Goal: Task Accomplishment & Management: Complete application form

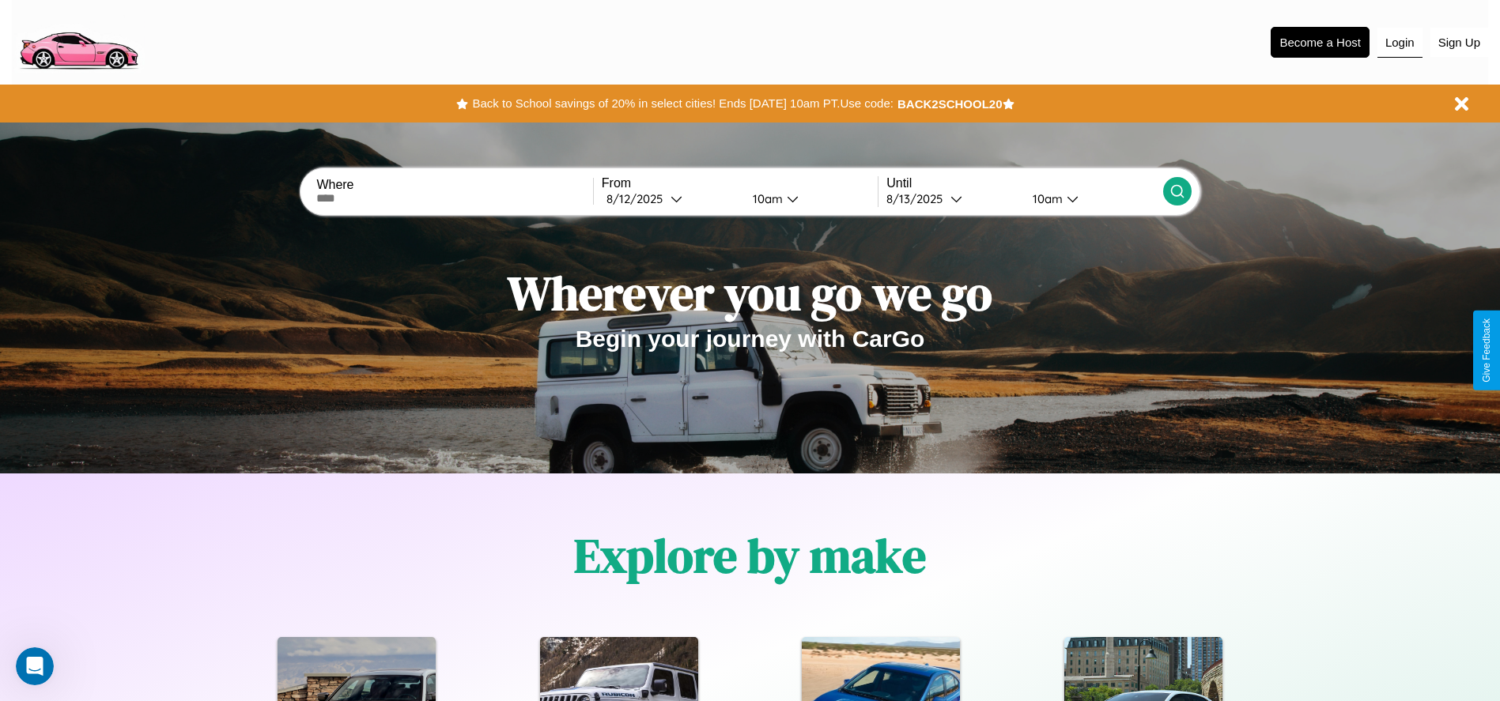
click at [1399, 42] on button "Login" at bounding box center [1399, 43] width 45 height 30
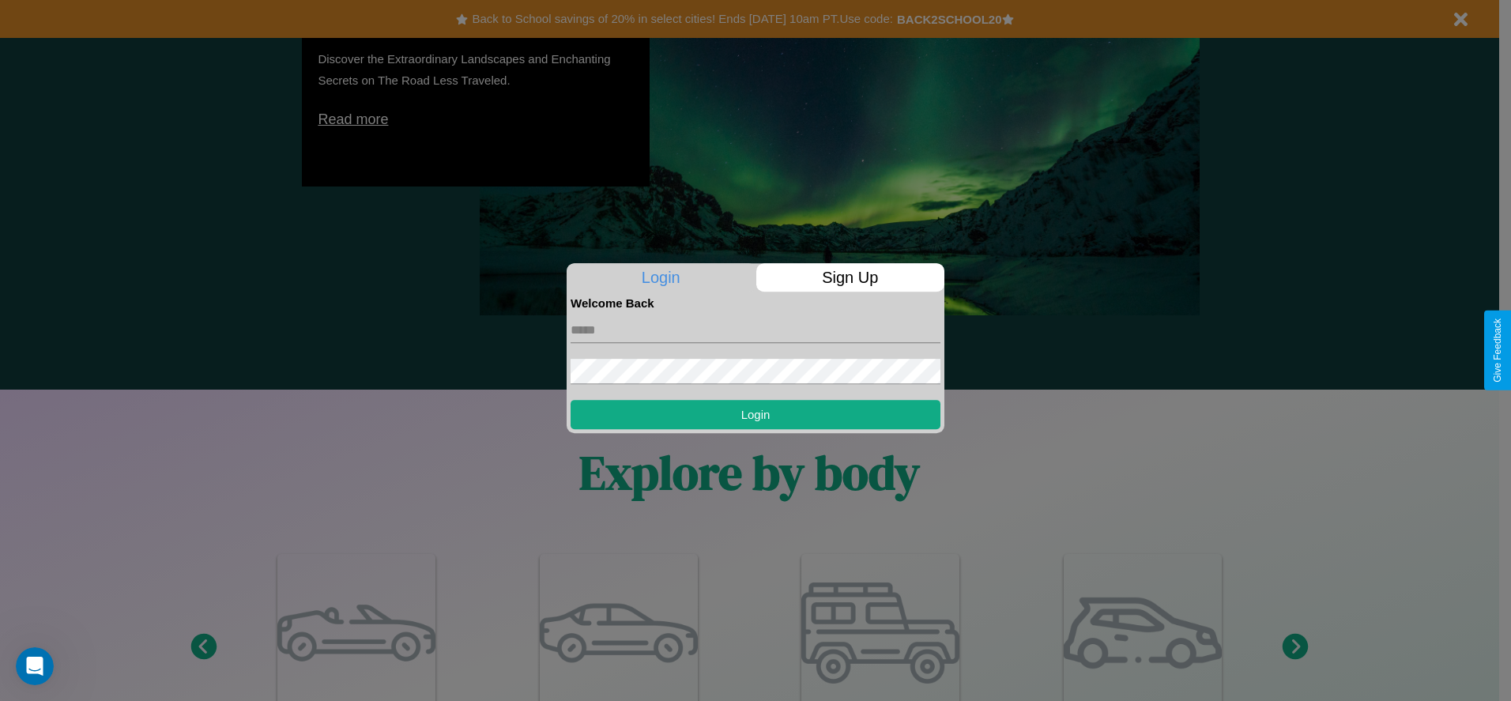
scroll to position [2268, 0]
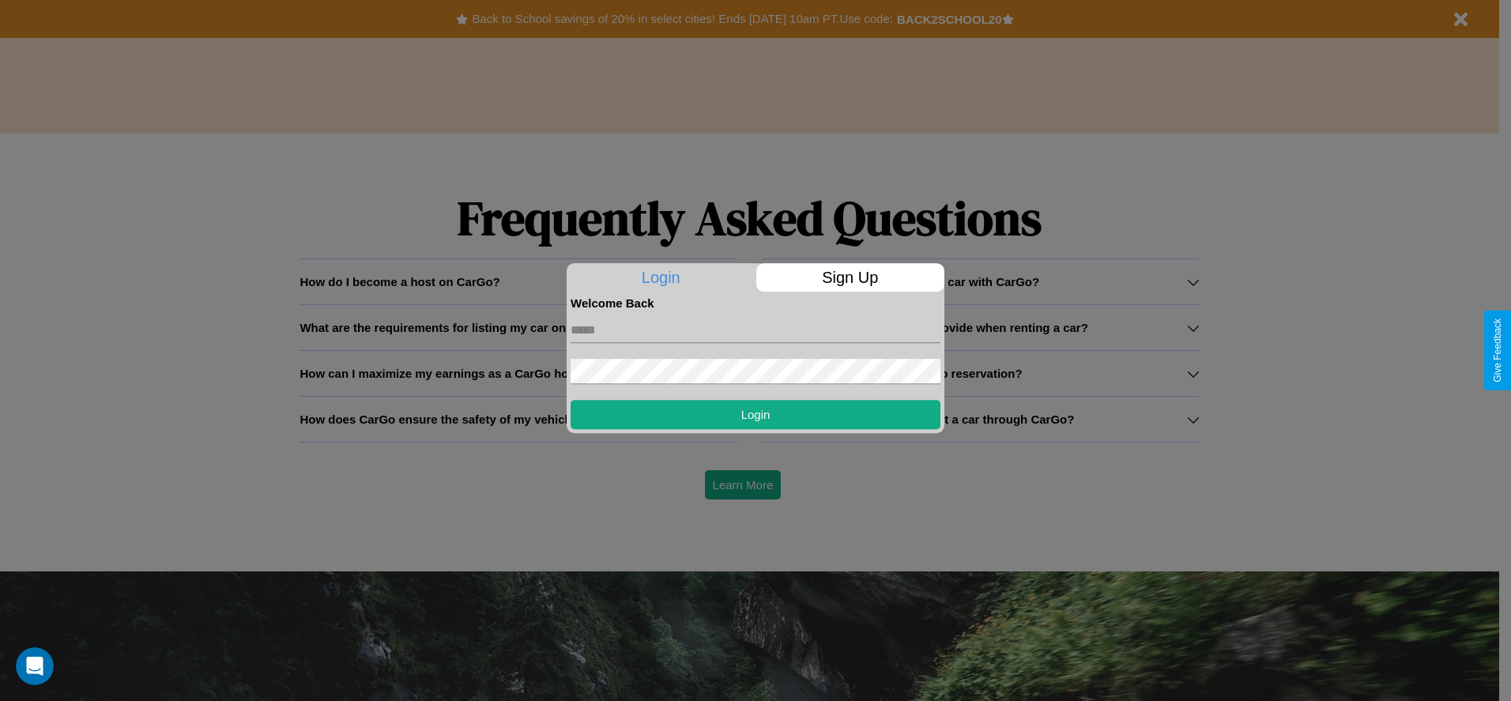
click at [519, 327] on div at bounding box center [755, 350] width 1511 height 701
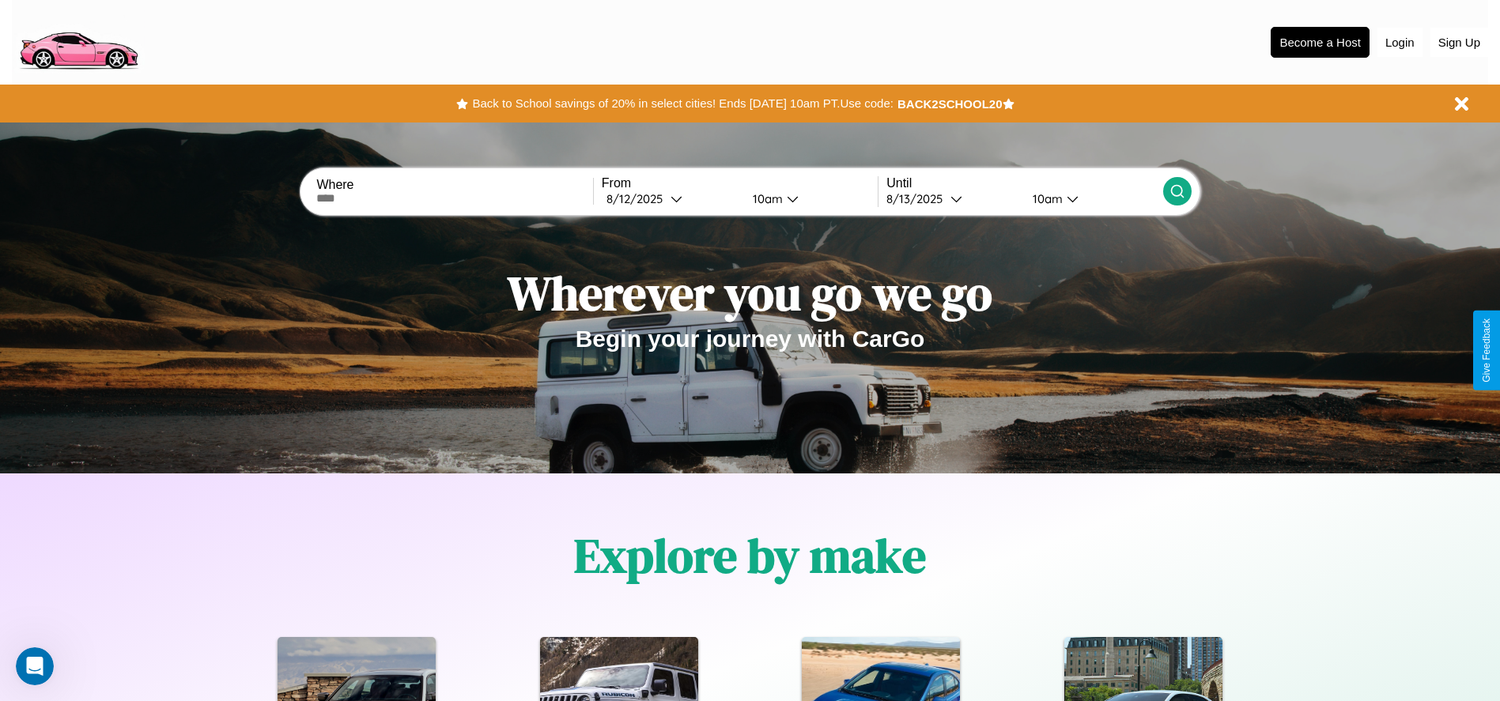
scroll to position [1871, 0]
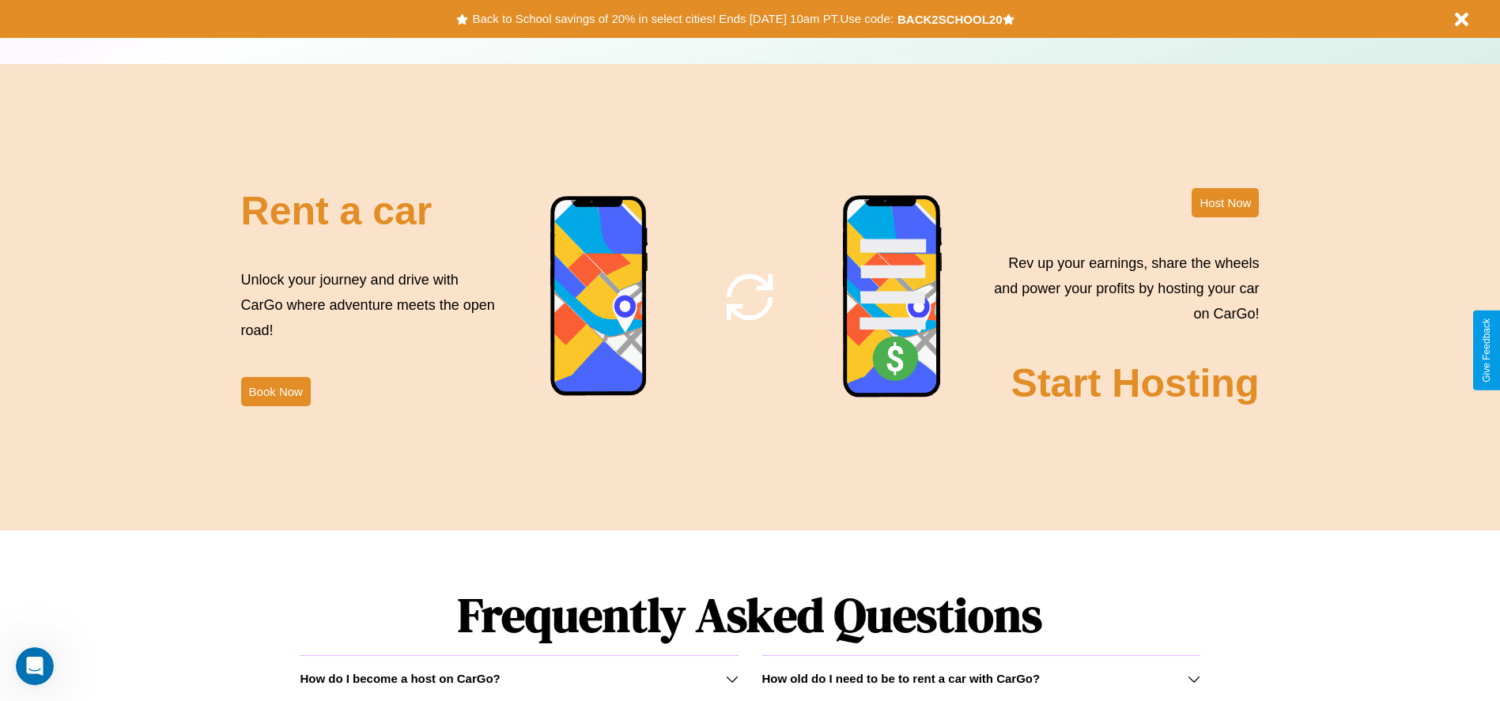
click at [519, 678] on div "How do I become a host on CarGo?" at bounding box center [519, 678] width 438 height 13
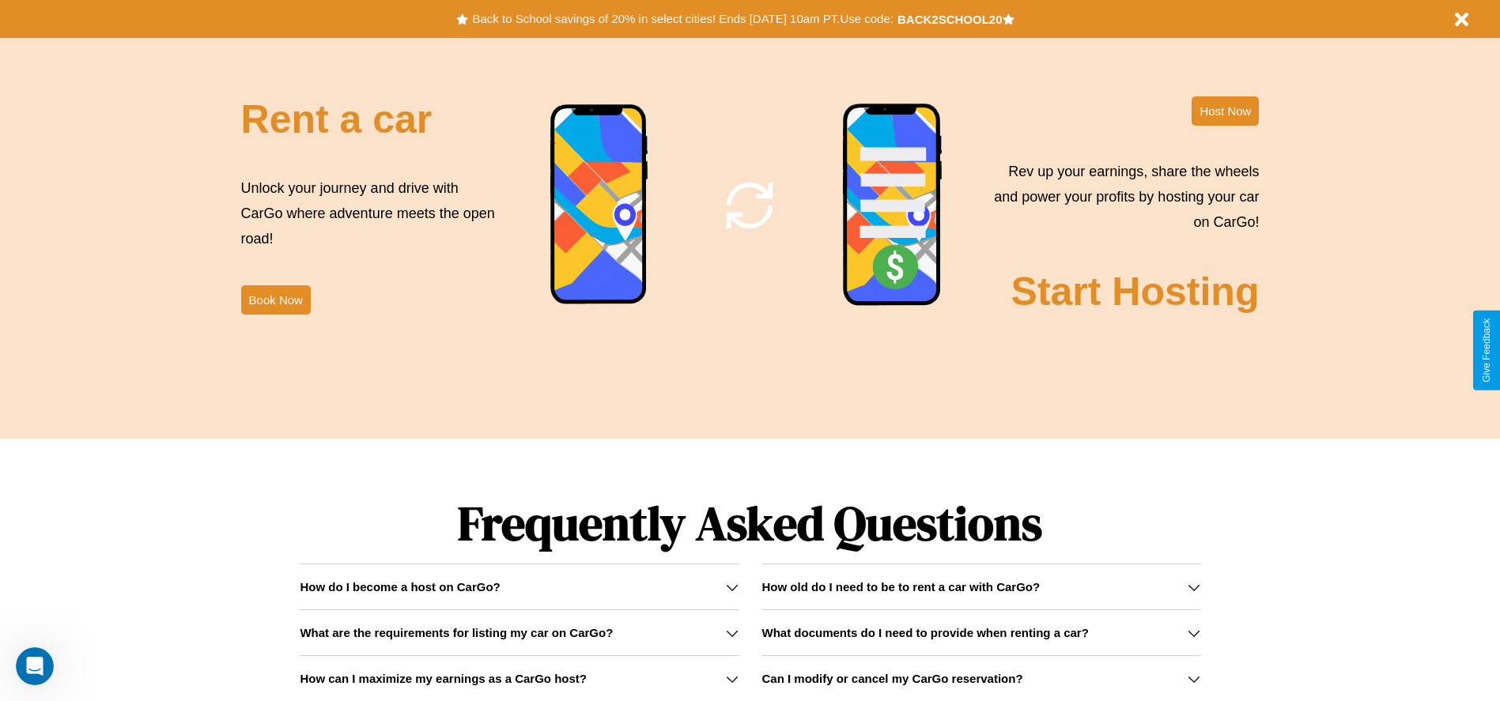
click at [980, 678] on h3 "Can I modify or cancel my CarGo reservation?" at bounding box center [892, 678] width 261 height 13
click at [731, 632] on icon at bounding box center [732, 633] width 13 height 13
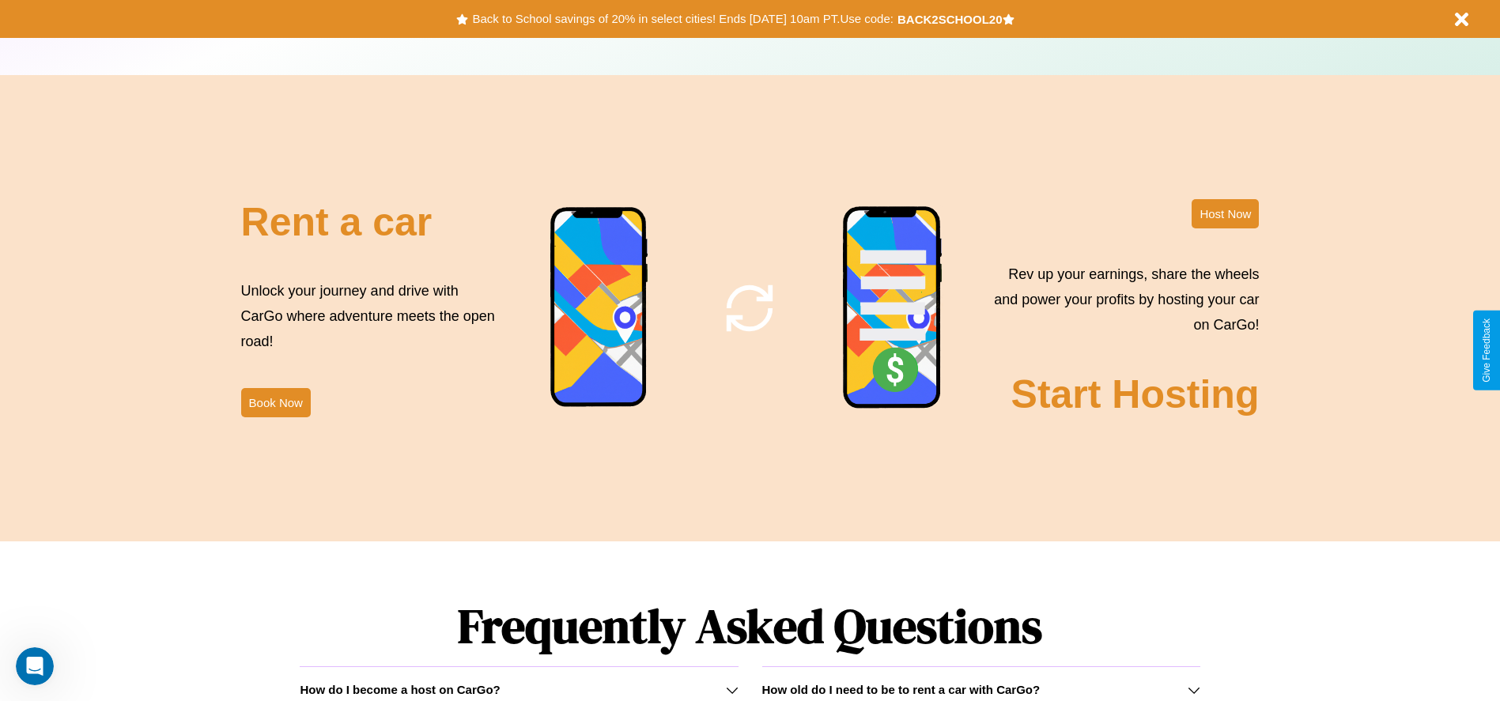
scroll to position [1723, 0]
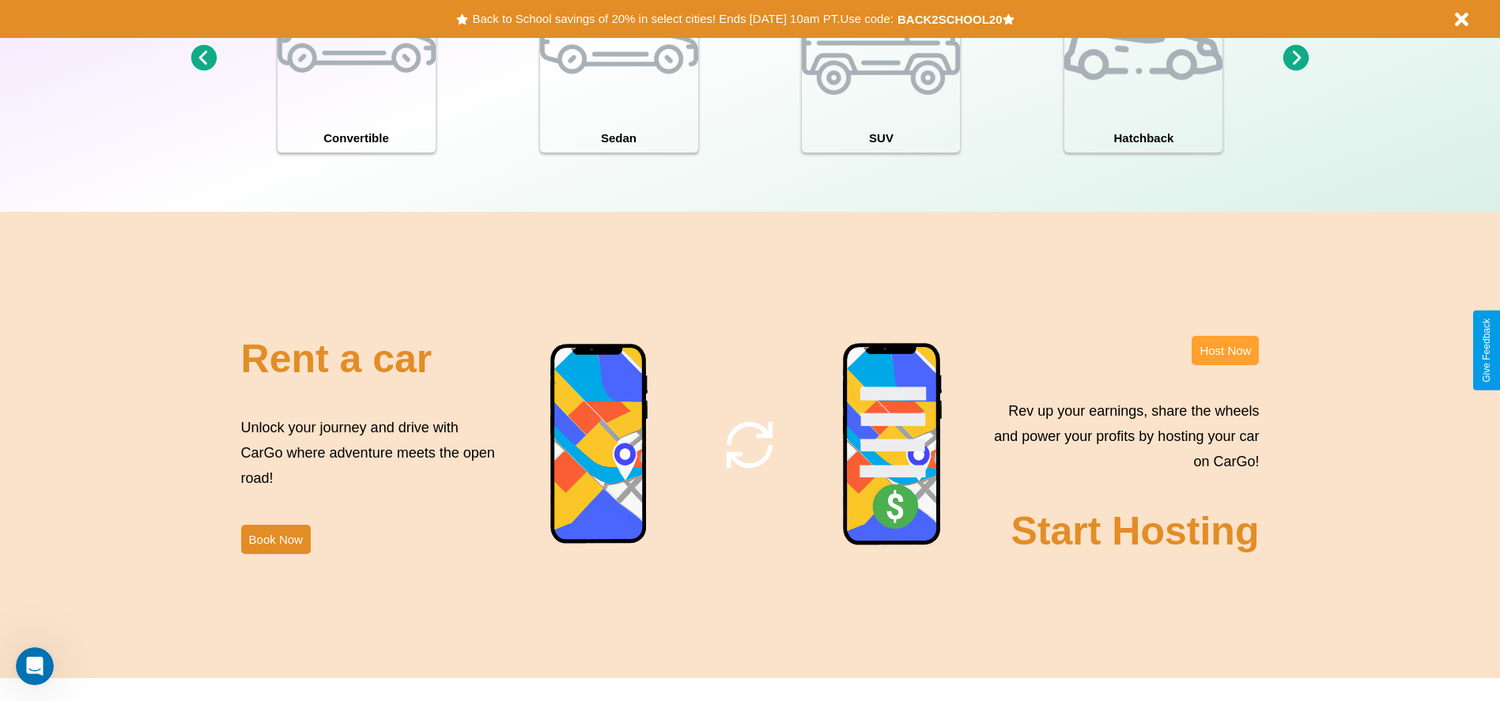
click at [1225, 350] on button "Host Now" at bounding box center [1224, 350] width 67 height 29
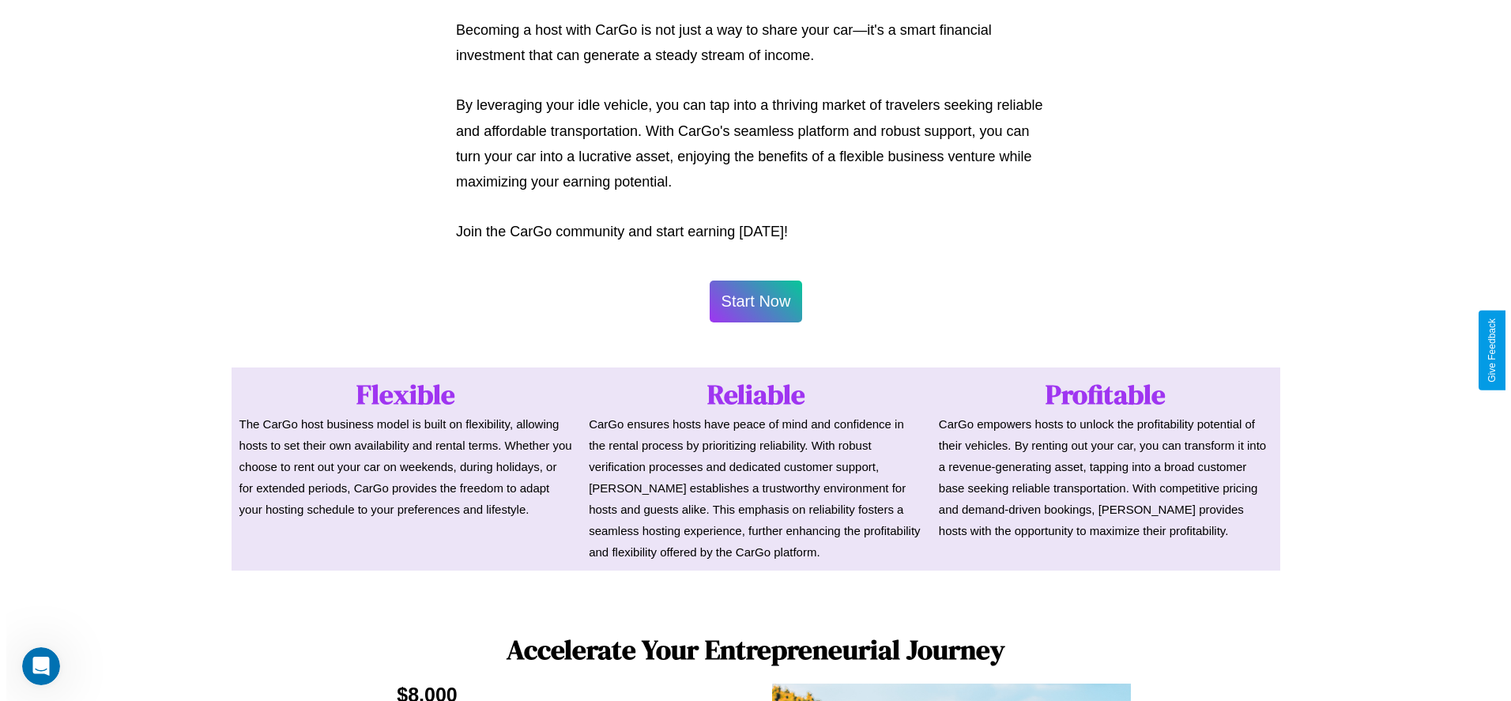
scroll to position [768, 0]
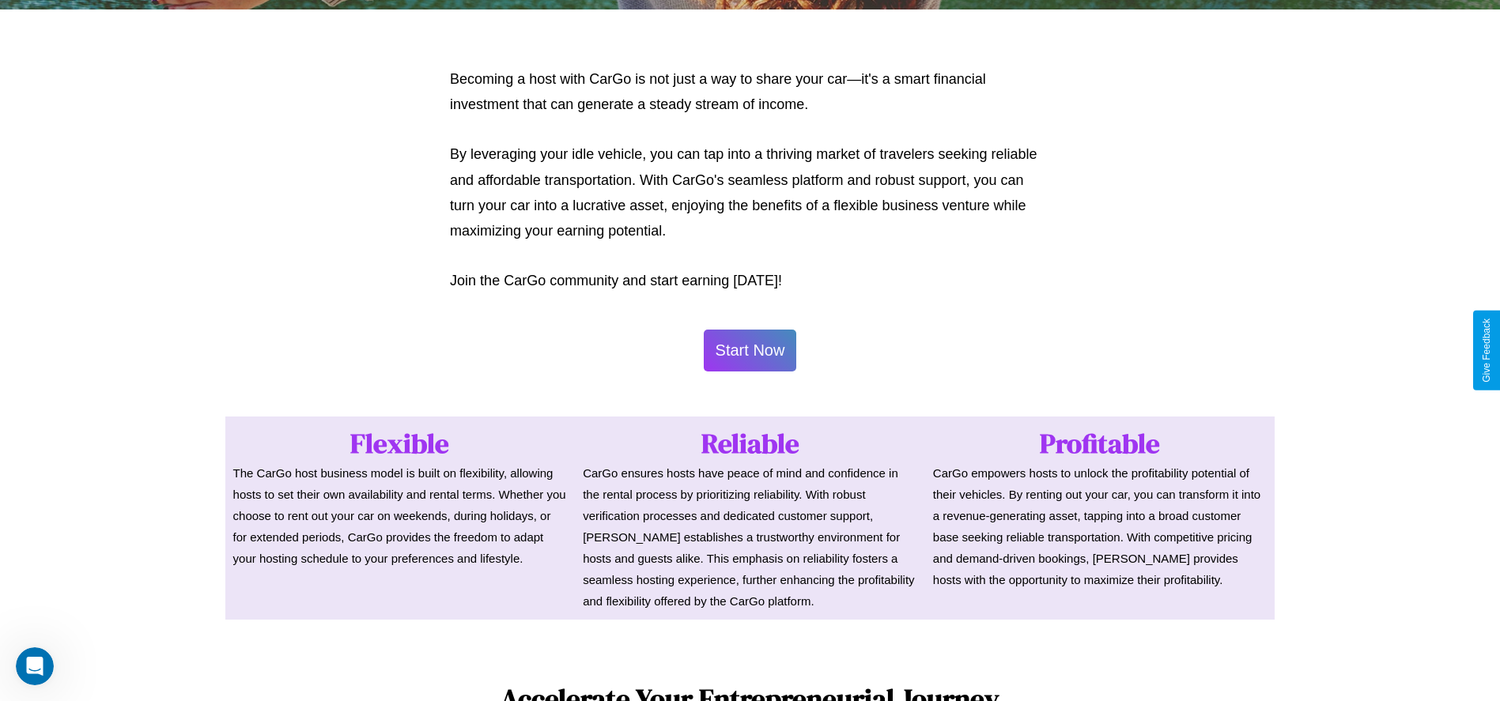
click at [749, 350] on button "Start Now" at bounding box center [750, 351] width 93 height 42
